Goal: Task Accomplishment & Management: Manage account settings

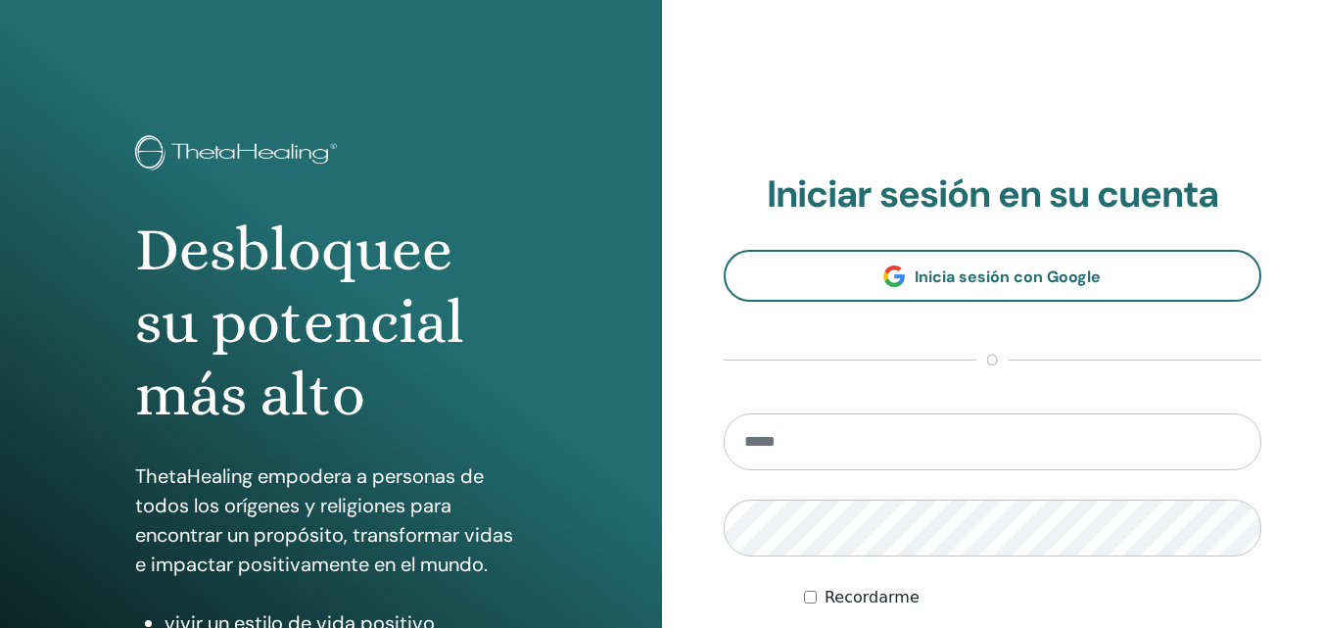
click at [764, 439] on input "email" at bounding box center [993, 441] width 539 height 57
type input "**********"
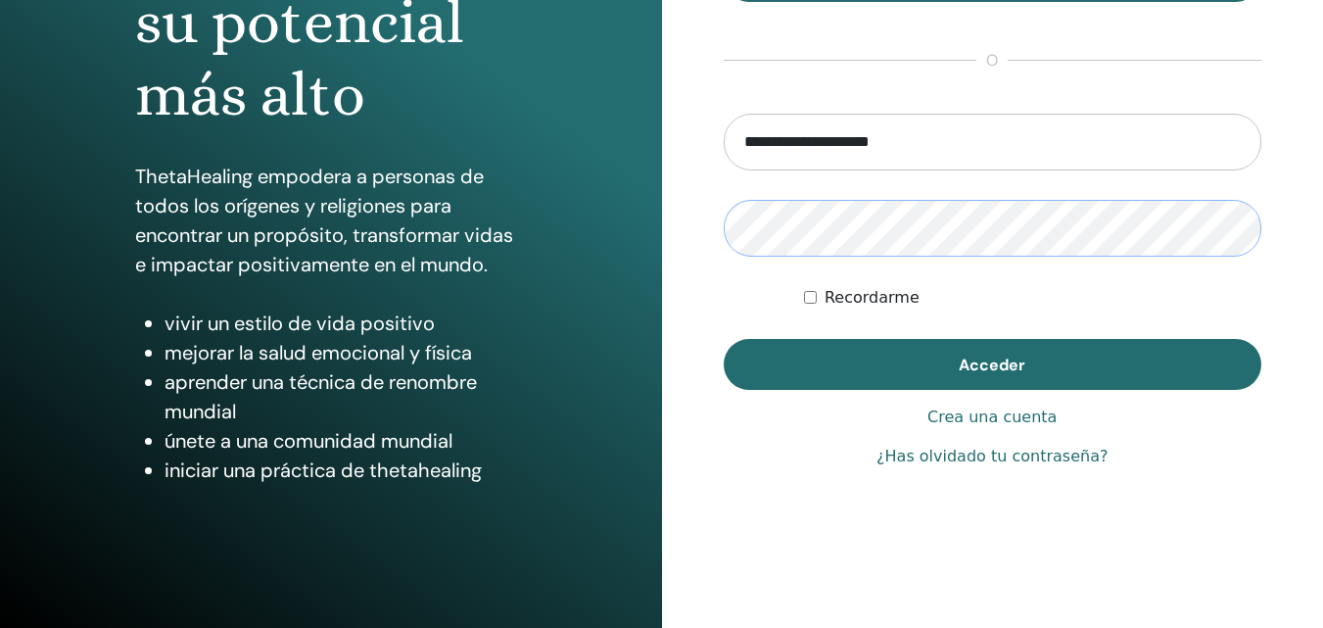
scroll to position [312, 0]
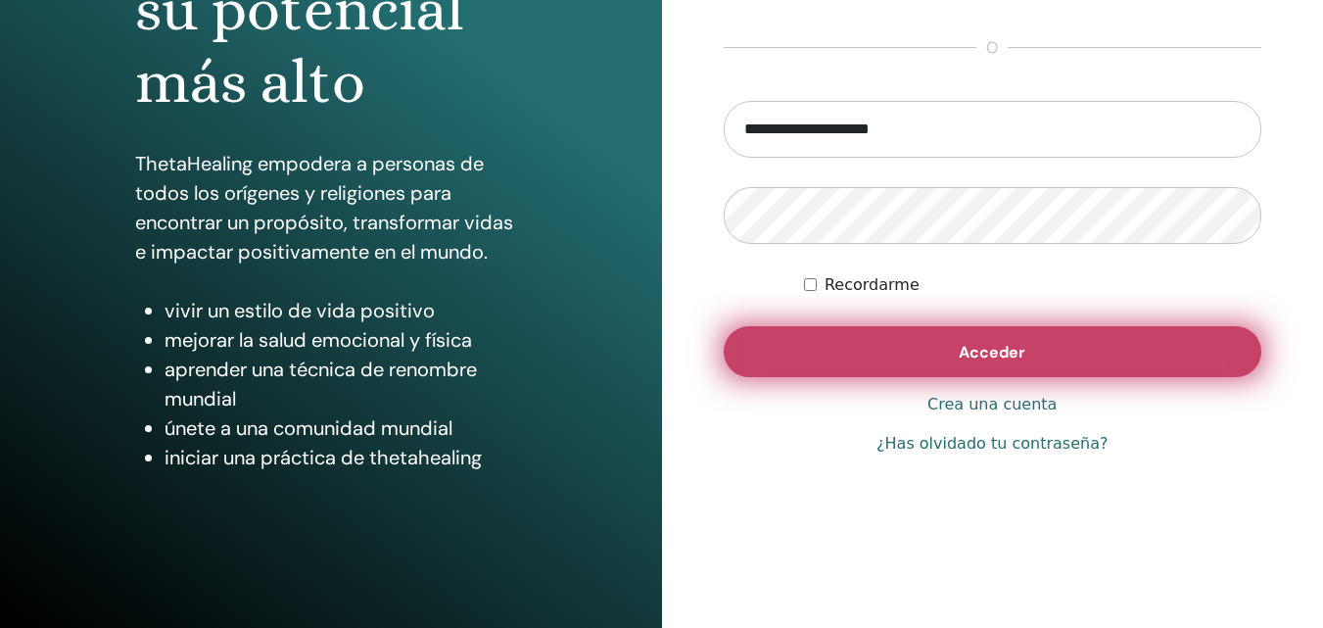
click at [941, 344] on button "Acceder" at bounding box center [993, 351] width 539 height 51
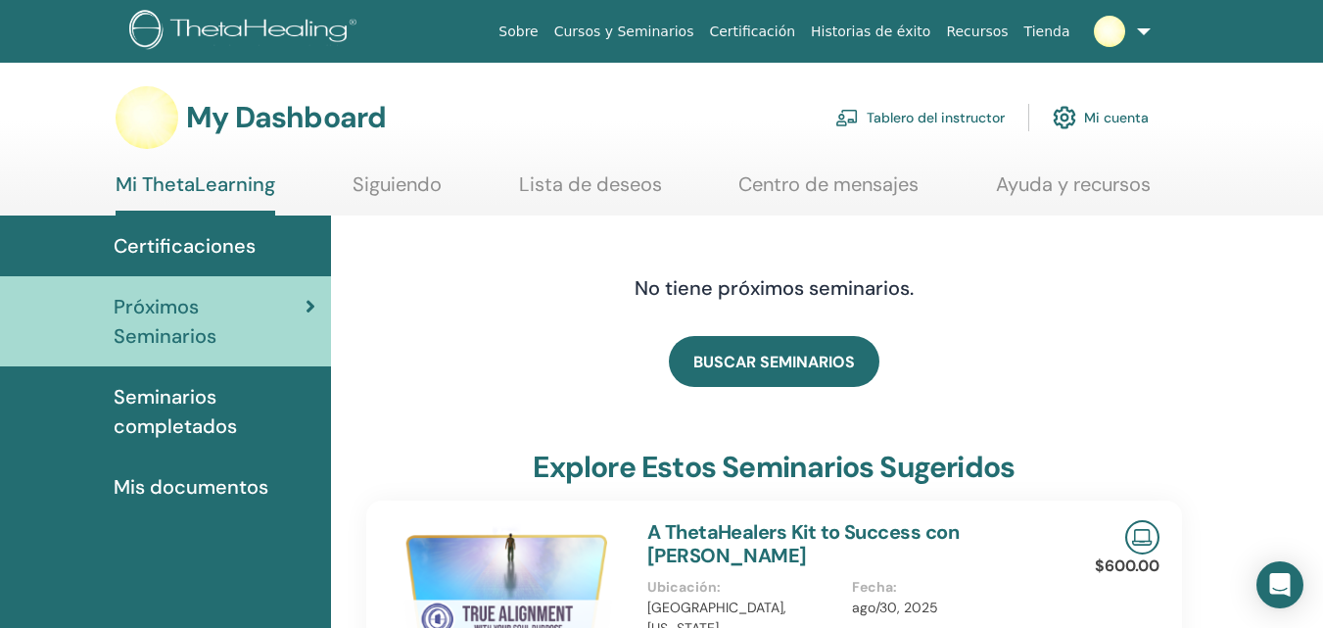
click at [174, 245] on span "Certificaciones" at bounding box center [185, 245] width 142 height 29
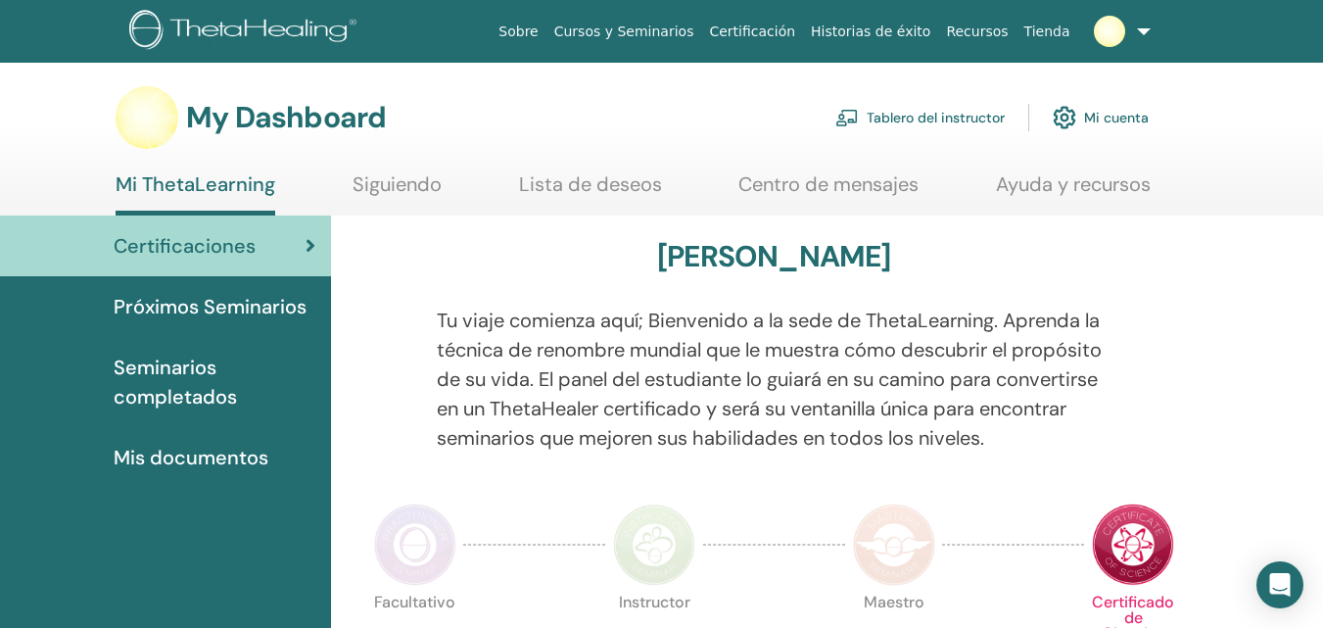
click at [199, 181] on link "Mi ThetaLearning" at bounding box center [196, 193] width 160 height 43
click at [1135, 117] on link "Mi cuenta" at bounding box center [1101, 117] width 96 height 43
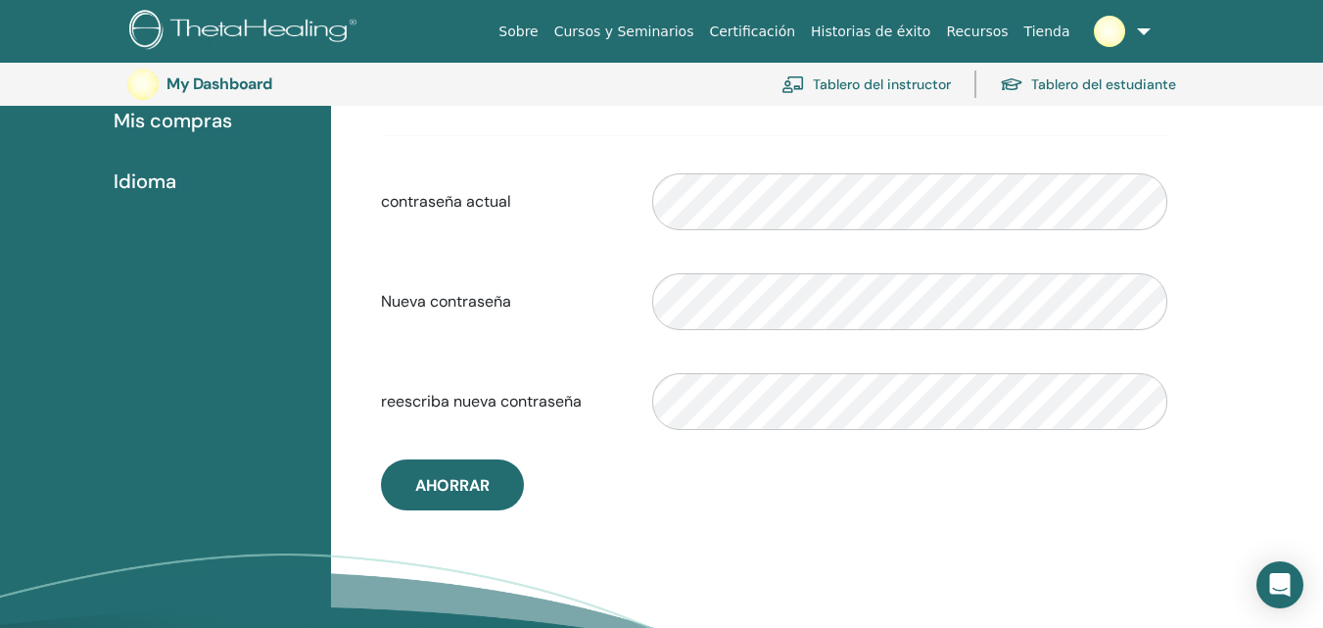
scroll to position [435, 0]
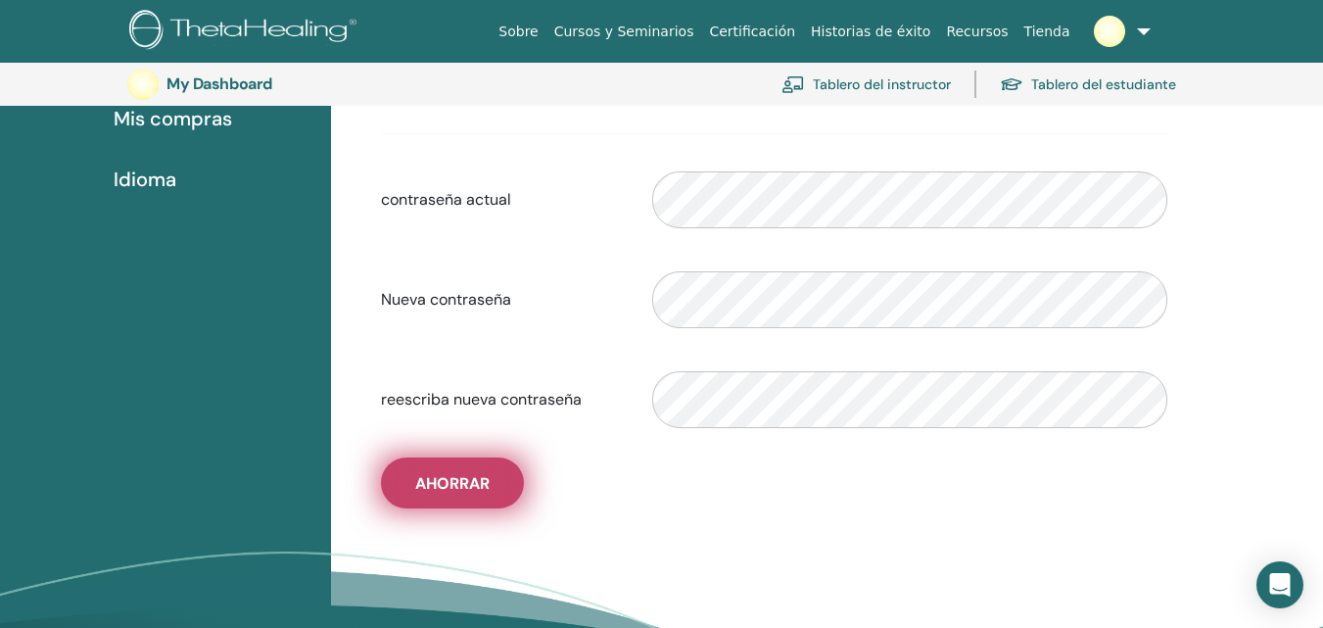
click at [460, 484] on span "Ahorrar" at bounding box center [452, 483] width 74 height 21
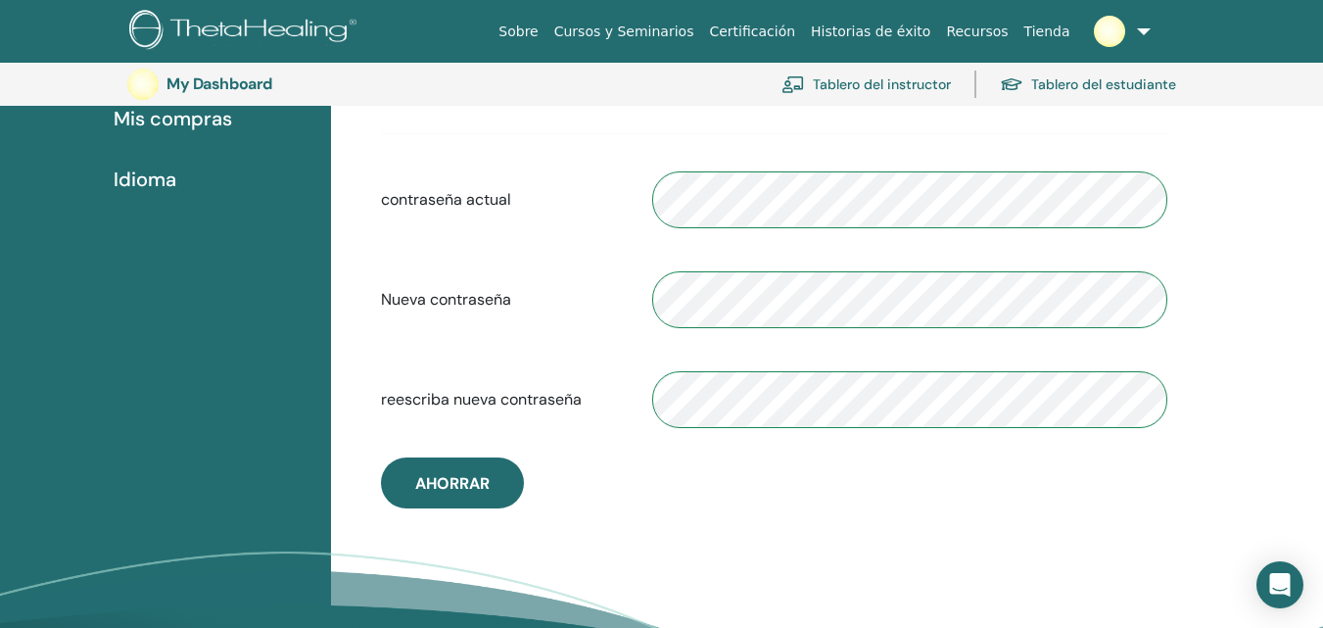
scroll to position [0, 0]
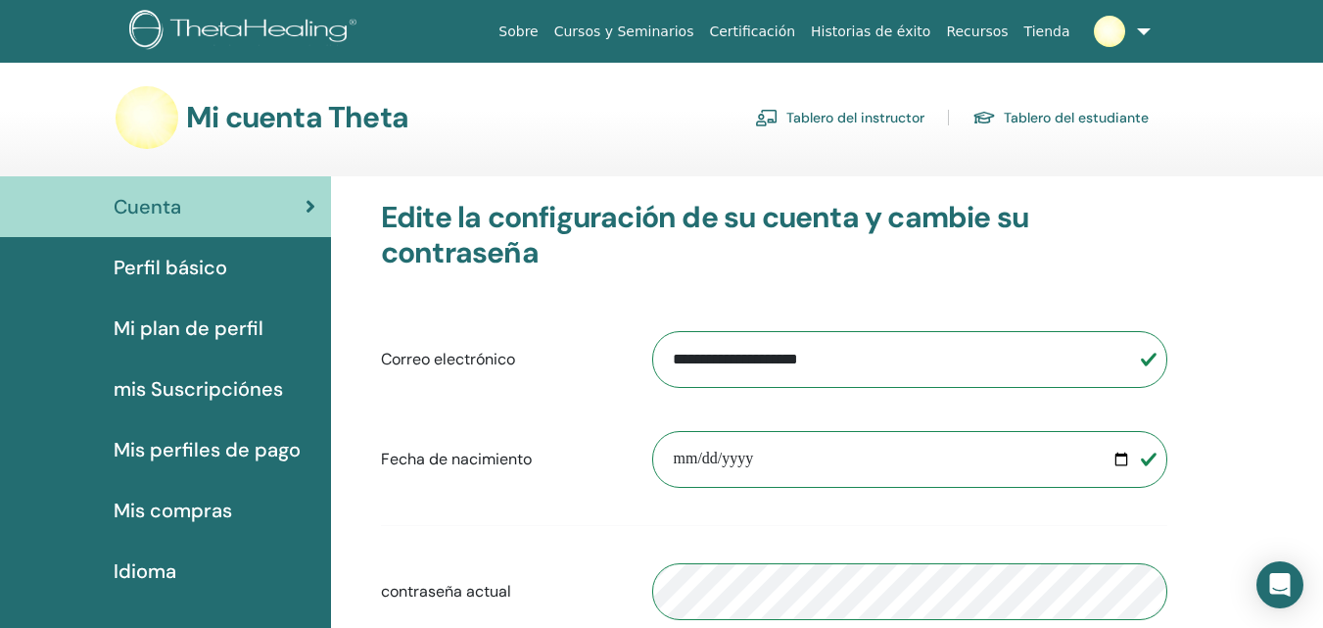
click at [186, 267] on span "Perfil básico" at bounding box center [171, 267] width 114 height 29
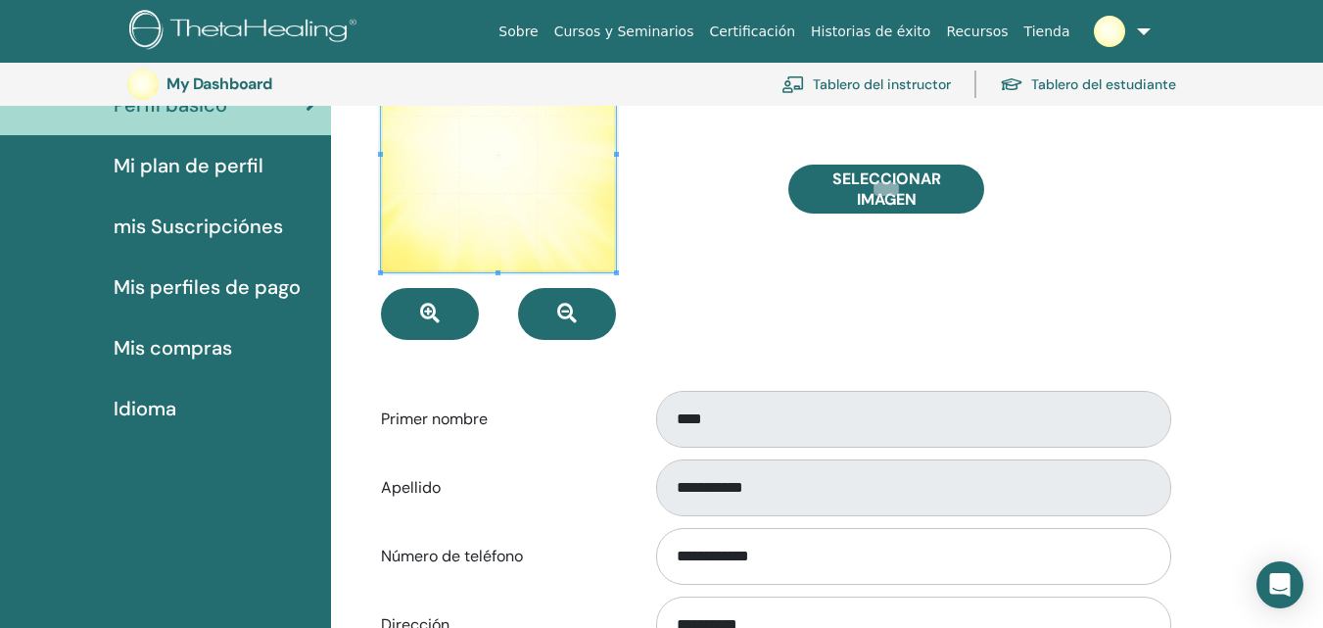
scroll to position [337, 0]
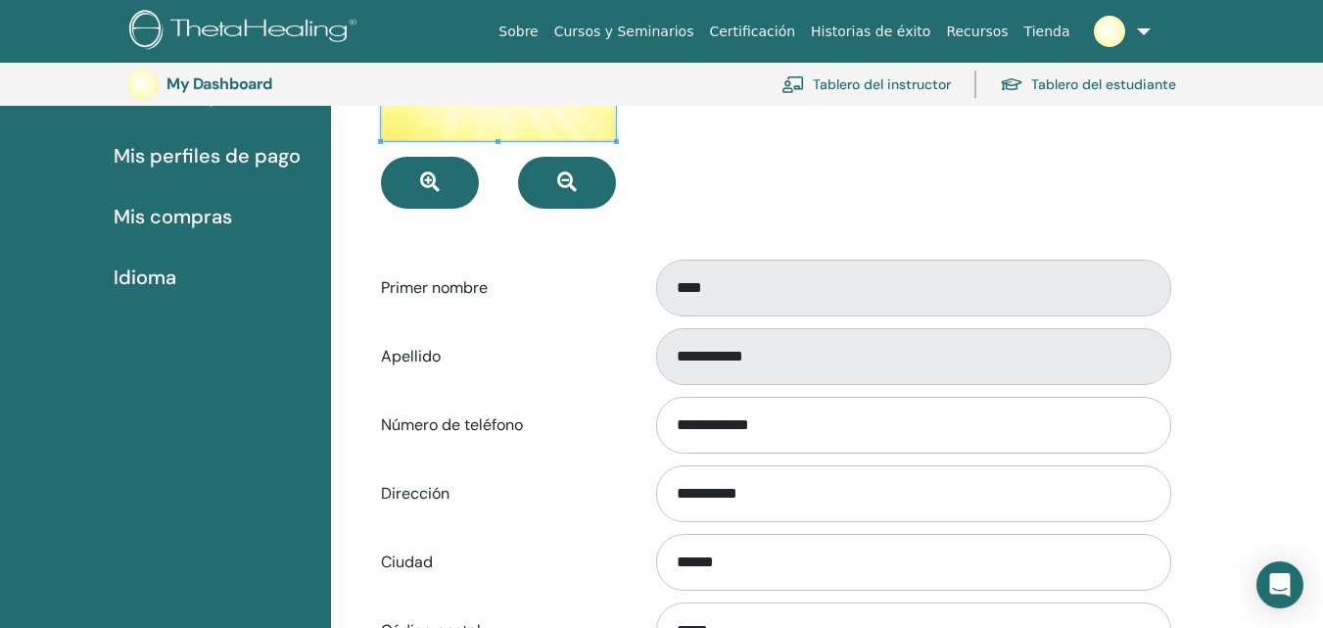
click at [1227, 281] on div "**********" at bounding box center [827, 606] width 992 height 1448
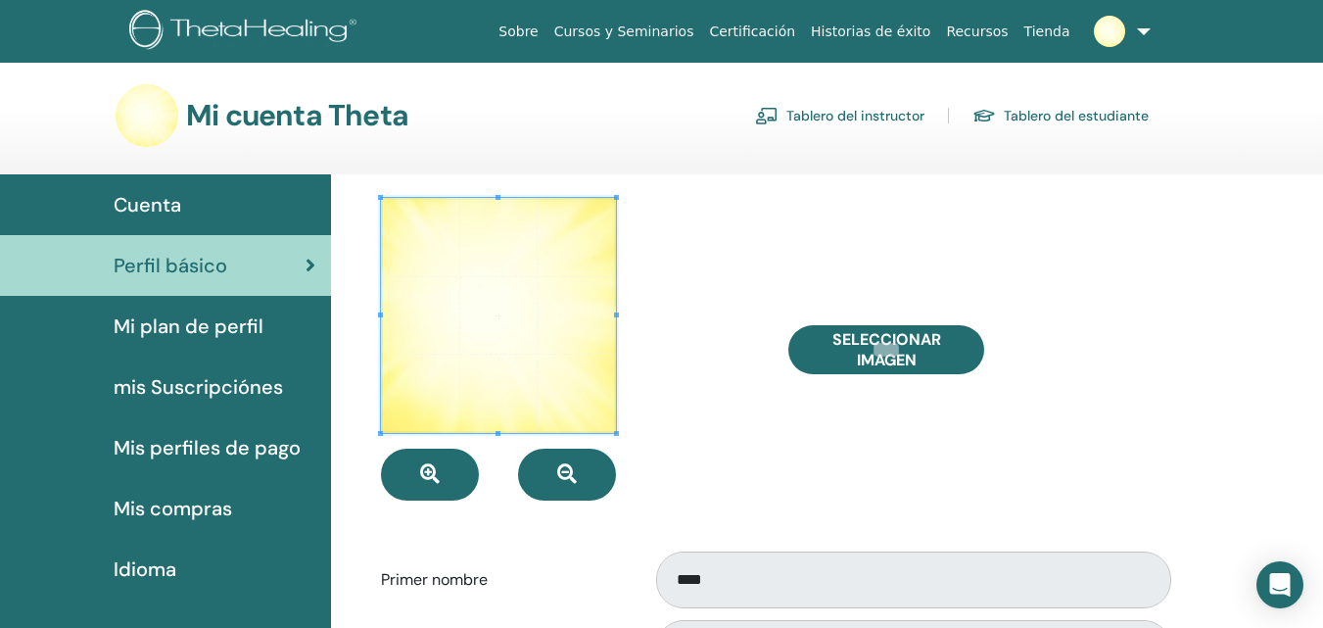
scroll to position [0, 0]
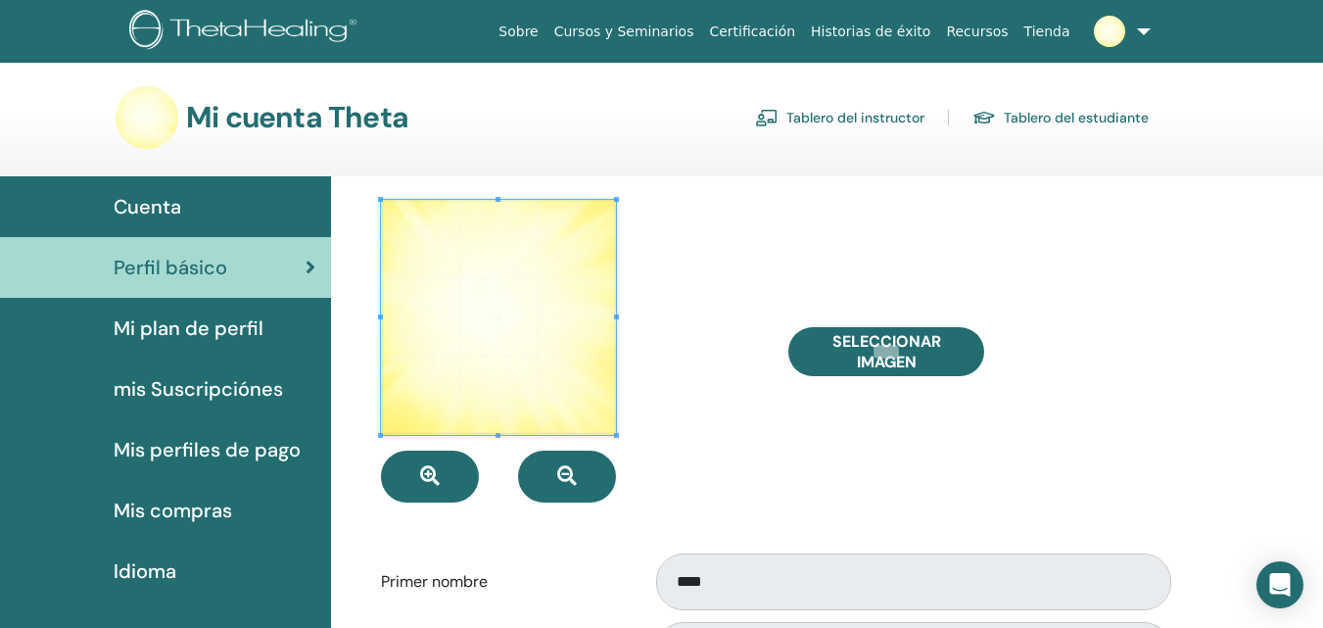
click at [1066, 281] on div "Seleccionar imagen" at bounding box center [978, 351] width 408 height 303
click at [1144, 32] on link at bounding box center [1118, 31] width 80 height 63
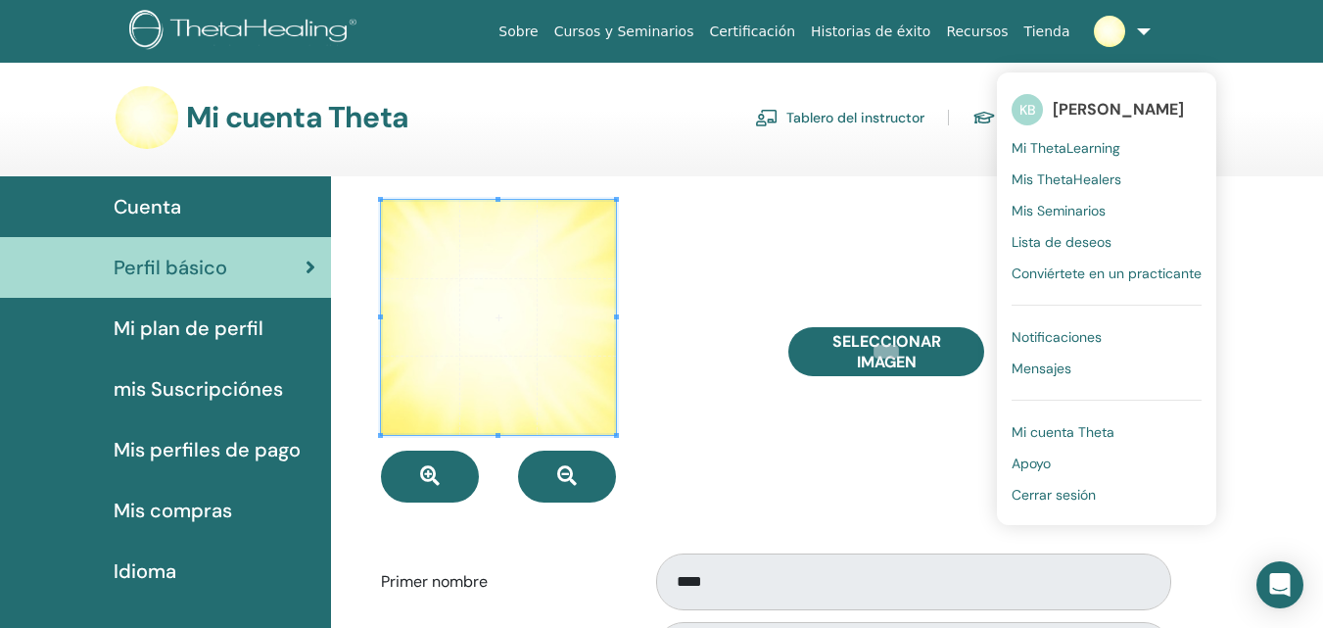
click at [1071, 491] on span "Cerrar sesión" at bounding box center [1054, 495] width 84 height 18
